Goal: Navigation & Orientation: Understand site structure

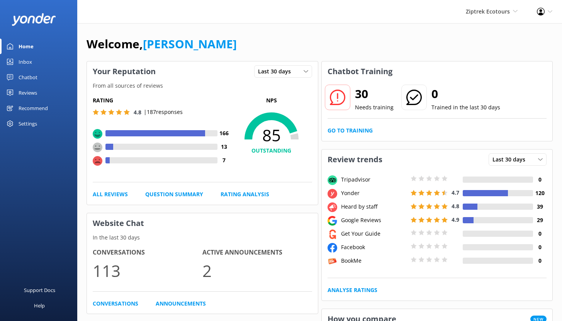
click at [31, 75] on div "Chatbot" at bounding box center [28, 77] width 19 height 15
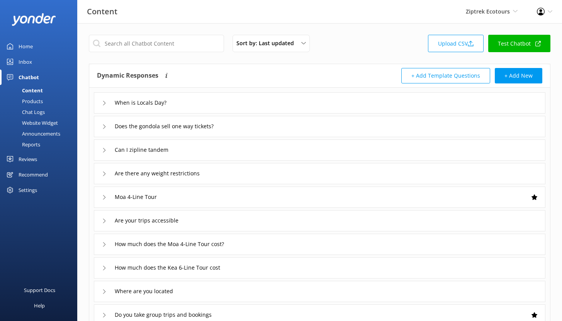
click at [34, 144] on div "Reports" at bounding box center [23, 144] width 36 height 11
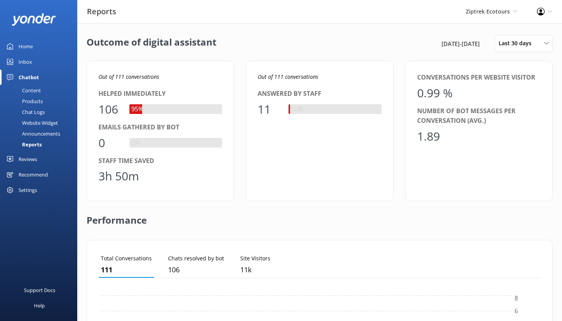
scroll to position [72, 437]
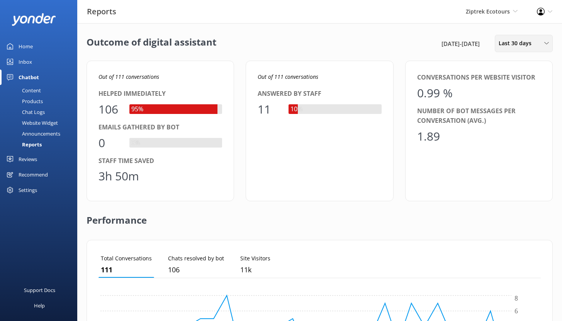
click at [532, 45] on span "Last 30 days" at bounding box center [517, 43] width 37 height 9
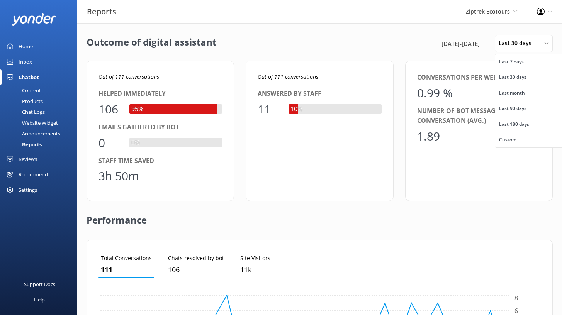
click at [350, 43] on div "Outcome of digital assistant [DATE] - [DATE] Last 30 days Last 7 days Last 30 d…" at bounding box center [320, 43] width 466 height 17
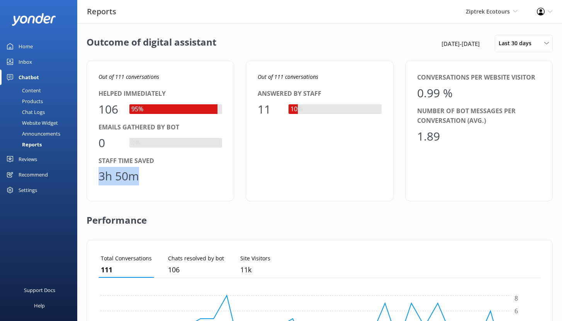
drag, startPoint x: 138, startPoint y: 179, endPoint x: 99, endPoint y: 175, distance: 39.2
click at [99, 175] on div "3h 50m" at bounding box center [119, 176] width 41 height 19
drag, startPoint x: 117, startPoint y: 109, endPoint x: 102, endPoint y: 108, distance: 15.1
click at [102, 108] on div "106" at bounding box center [110, 109] width 23 height 19
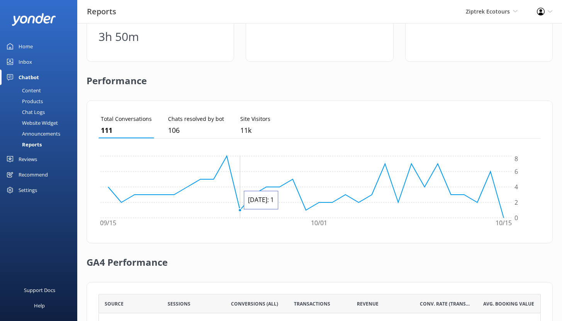
scroll to position [193, 0]
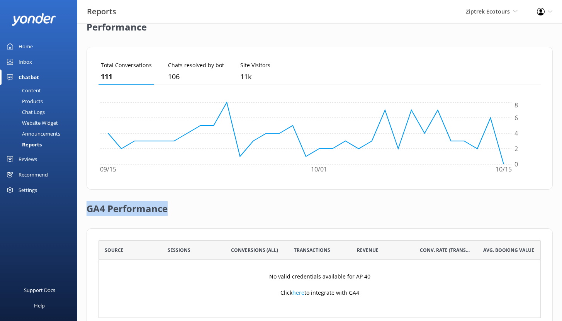
drag, startPoint x: 88, startPoint y: 209, endPoint x: 183, endPoint y: 213, distance: 95.1
click at [183, 213] on div "GA4 Performance" at bounding box center [320, 209] width 466 height 39
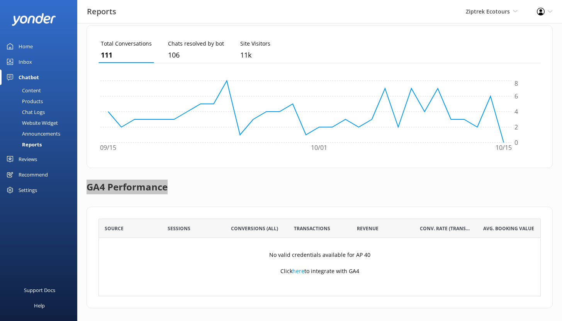
scroll to position [218, 0]
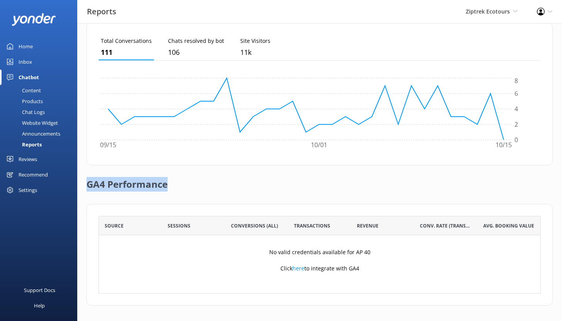
click at [38, 90] on div "Content" at bounding box center [23, 90] width 36 height 11
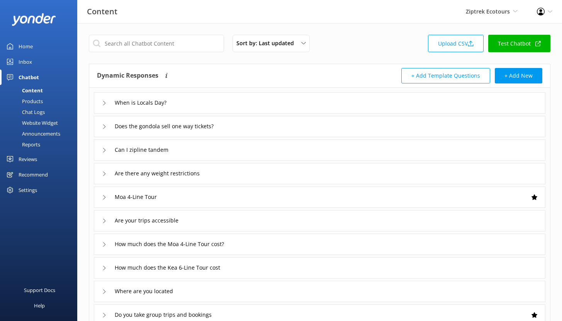
click at [36, 113] on div "Chat Logs" at bounding box center [25, 112] width 40 height 11
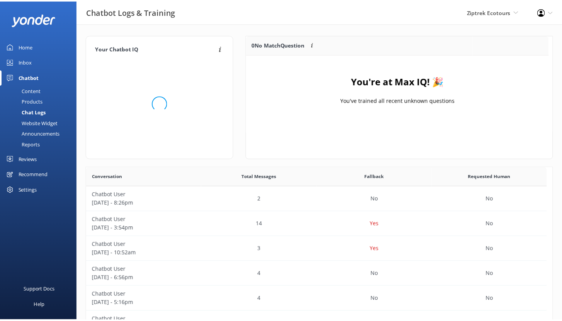
scroll to position [91, 300]
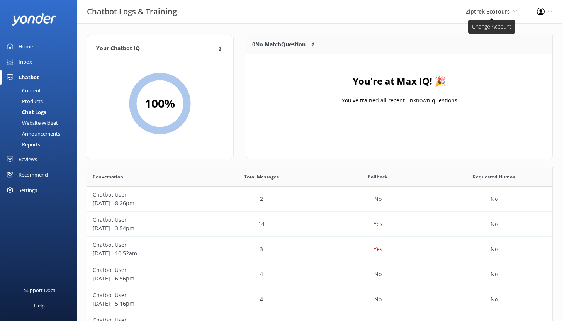
click at [481, 12] on span "Ziptrek Ecotours" at bounding box center [488, 11] width 44 height 7
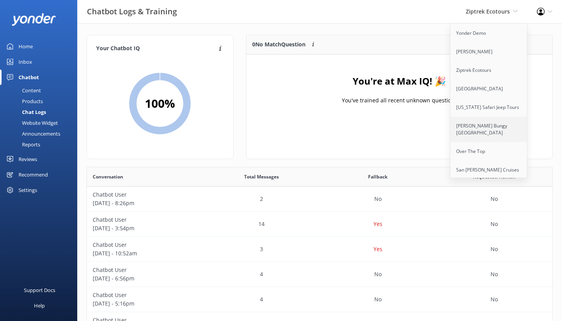
click at [477, 130] on link "[PERSON_NAME] Bungy [GEOGRAPHIC_DATA]" at bounding box center [489, 130] width 77 height 26
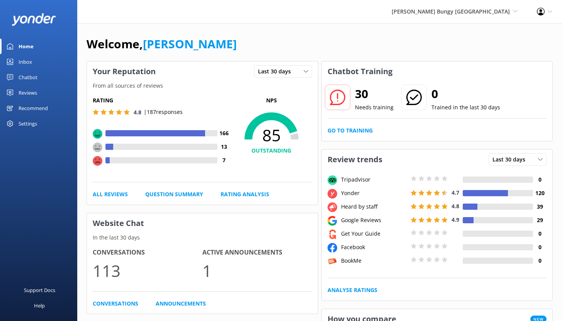
click at [30, 76] on div "Chatbot" at bounding box center [28, 77] width 19 height 15
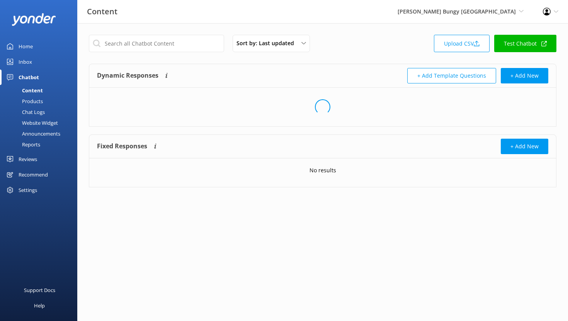
click at [34, 110] on div "Chat Logs" at bounding box center [25, 112] width 40 height 11
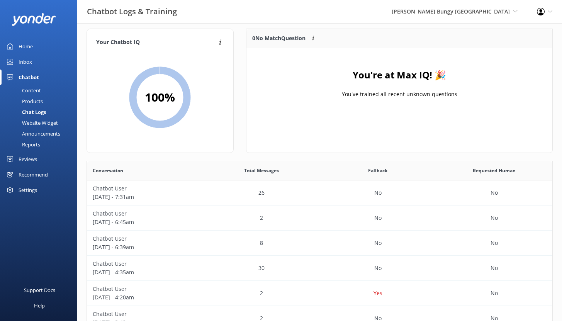
scroll to position [9, 0]
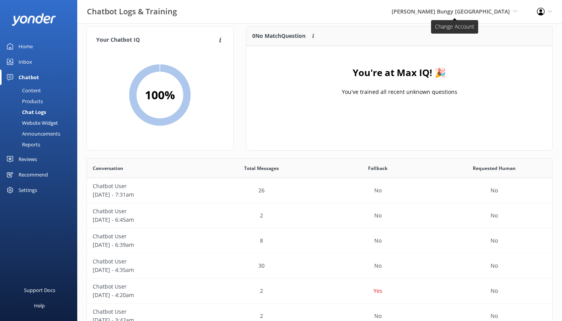
click at [449, 14] on span "[PERSON_NAME] Bungy [GEOGRAPHIC_DATA]" at bounding box center [451, 11] width 118 height 7
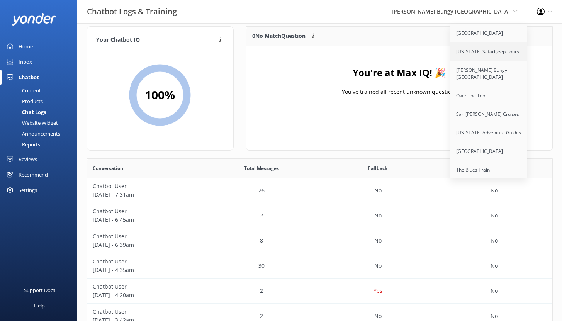
scroll to position [58, 0]
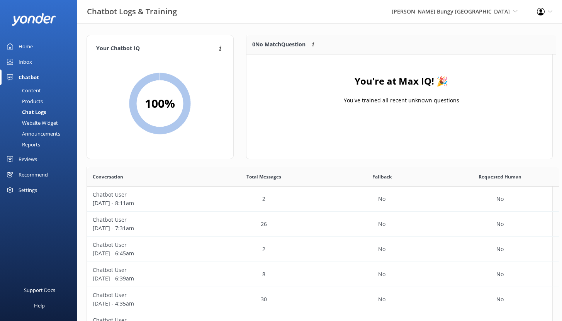
scroll to position [6, 6]
click at [25, 61] on div "Inbox" at bounding box center [26, 61] width 14 height 15
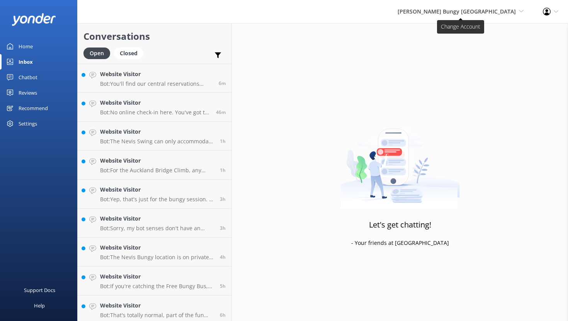
click at [451, 12] on span "[PERSON_NAME] Bungy [GEOGRAPHIC_DATA]" at bounding box center [457, 11] width 118 height 7
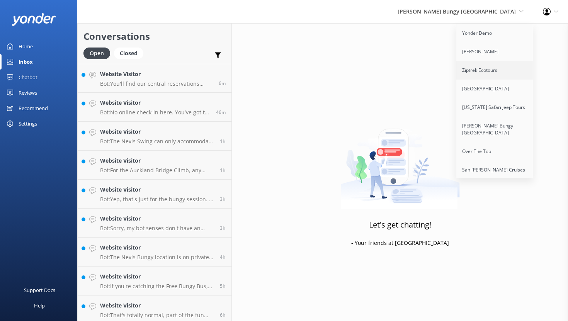
click at [483, 69] on link "Ziptrek Ecotours" at bounding box center [494, 70] width 77 height 19
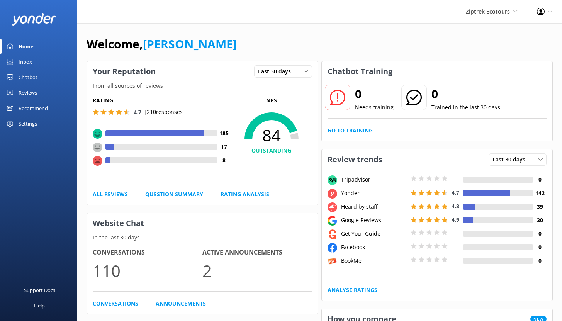
click at [31, 91] on div "Reviews" at bounding box center [28, 92] width 19 height 15
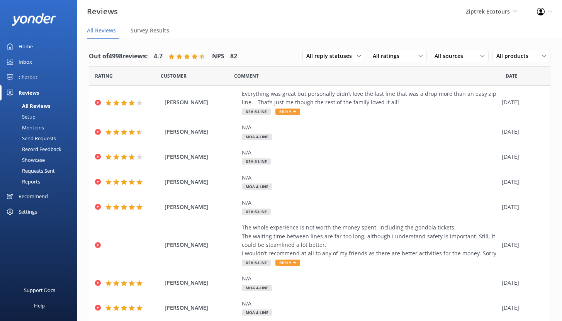
click at [31, 75] on div "Chatbot" at bounding box center [28, 77] width 19 height 15
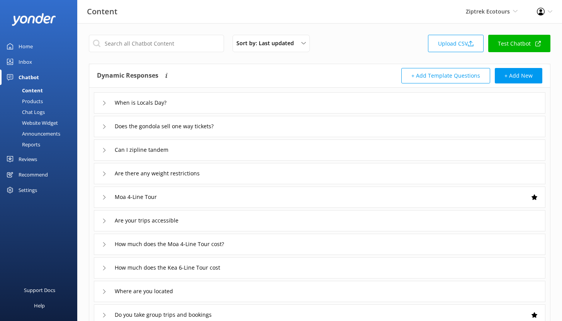
click at [29, 160] on div "Reviews" at bounding box center [28, 158] width 19 height 15
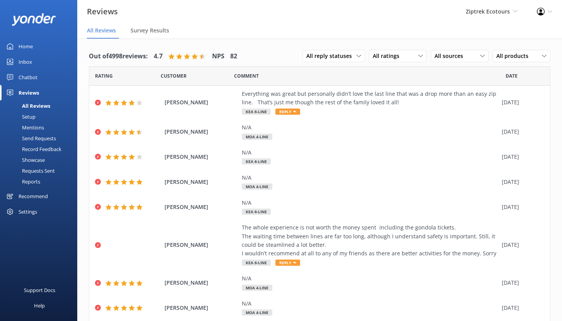
click at [27, 197] on div "Recommend" at bounding box center [33, 196] width 29 height 15
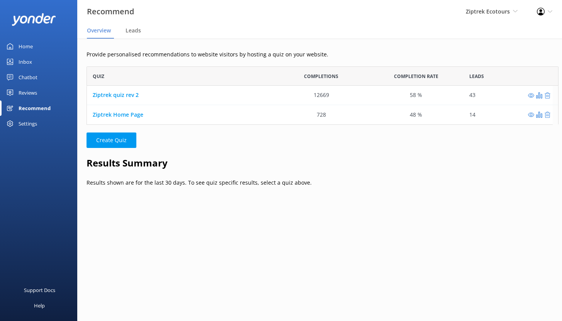
scroll to position [6, 6]
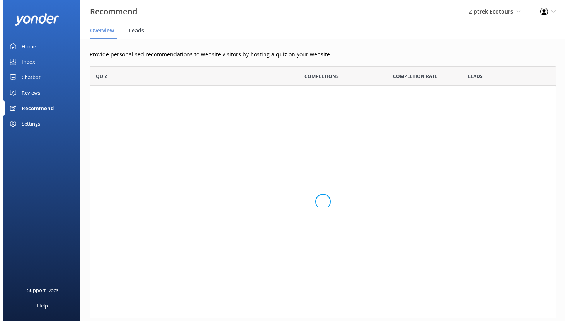
scroll to position [6, 6]
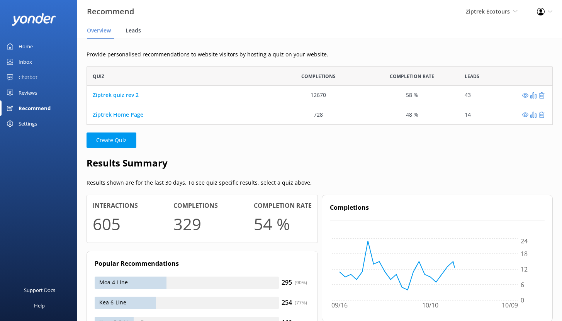
click at [134, 32] on span "Leads" at bounding box center [133, 31] width 15 height 8
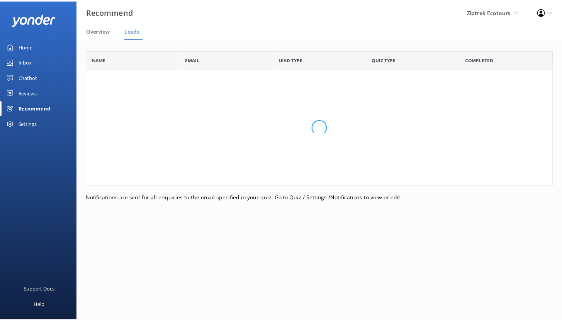
scroll to position [207, 466]
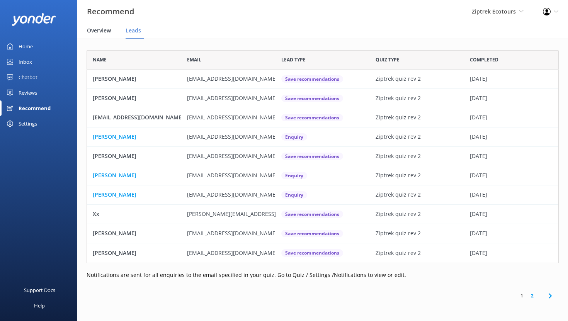
click at [100, 32] on span "Overview" at bounding box center [99, 31] width 24 height 8
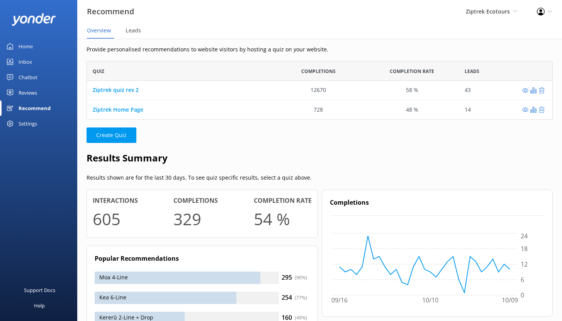
scroll to position [7, 0]
